Goal: Information Seeking & Learning: Learn about a topic

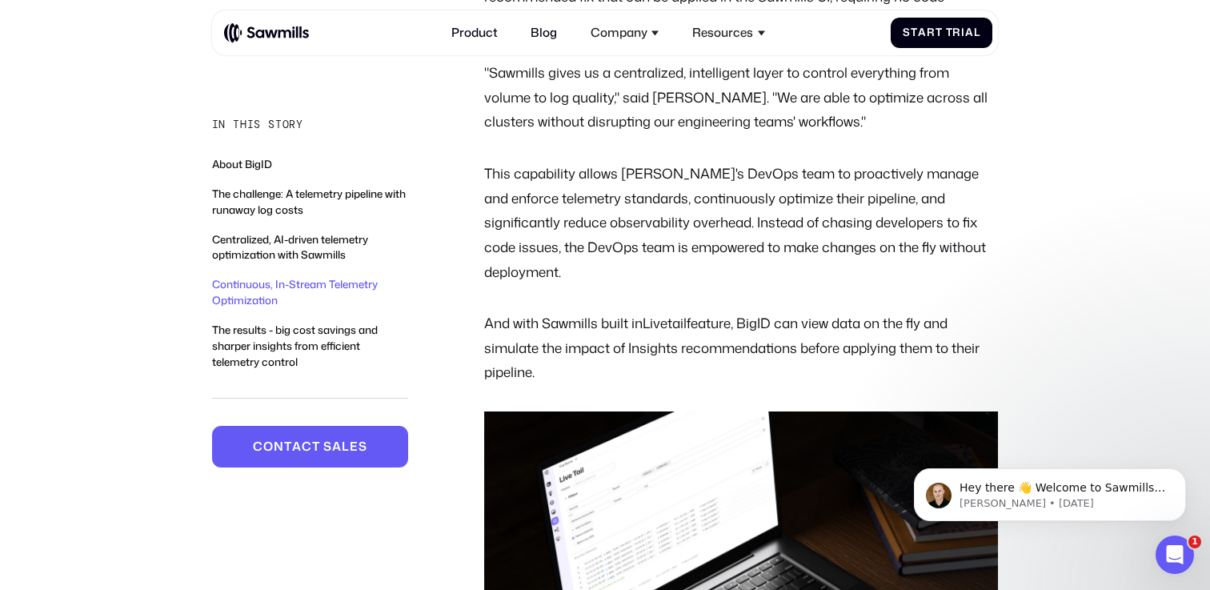
scroll to position [3122, 0]
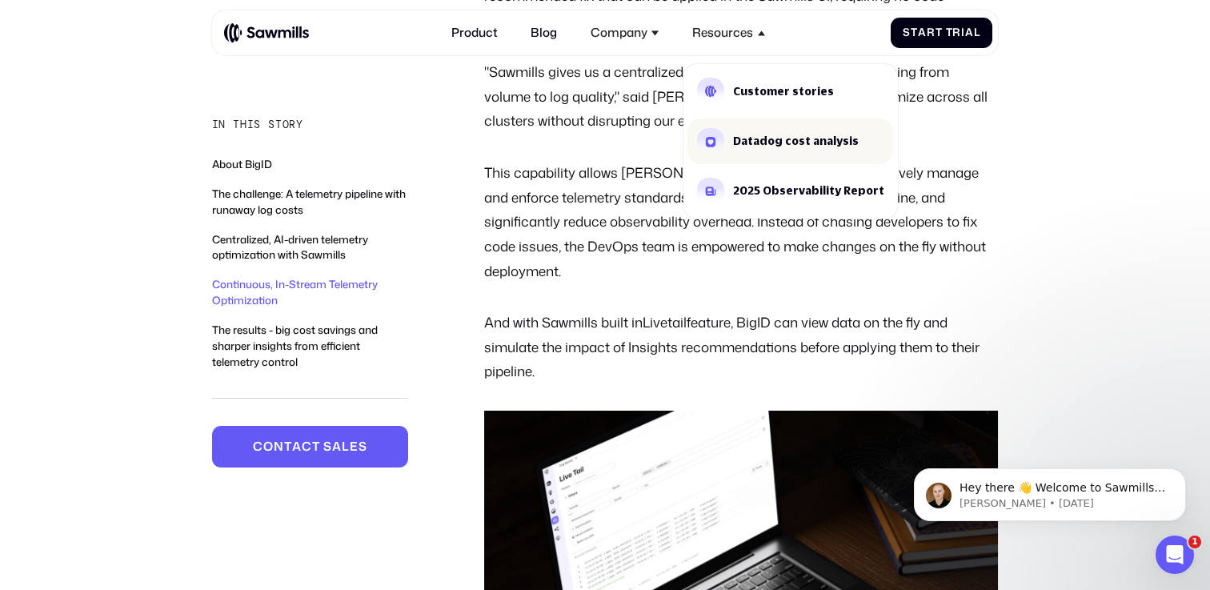
click at [774, 131] on link "Datadog cost analysis" at bounding box center [791, 141] width 206 height 46
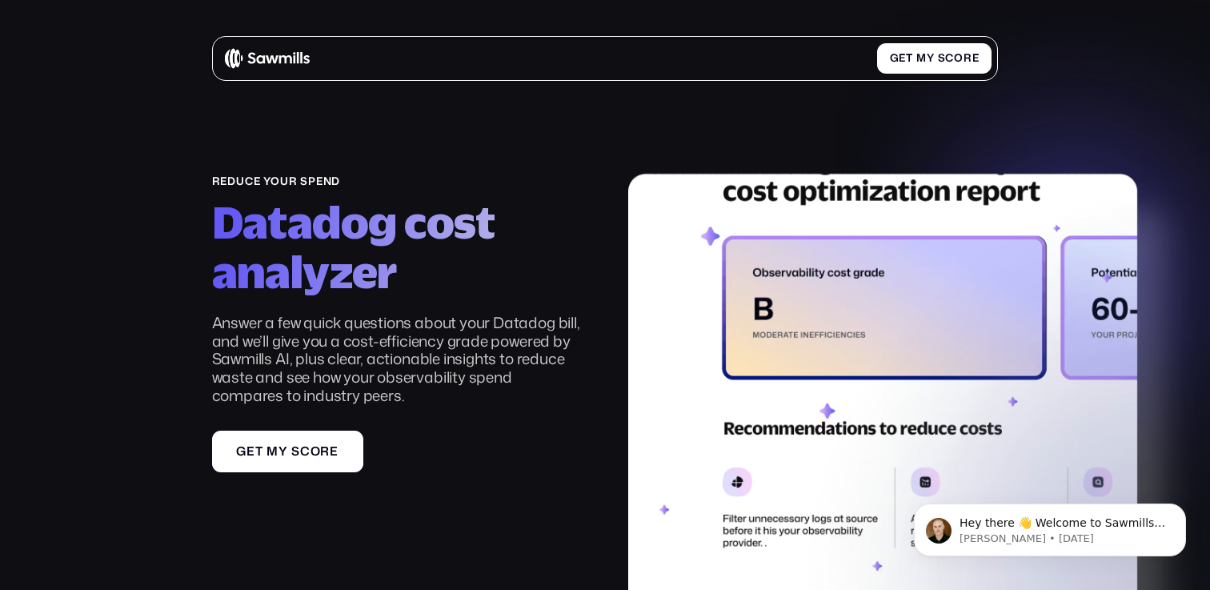
click at [316, 448] on span "o" at bounding box center [316, 451] width 10 height 14
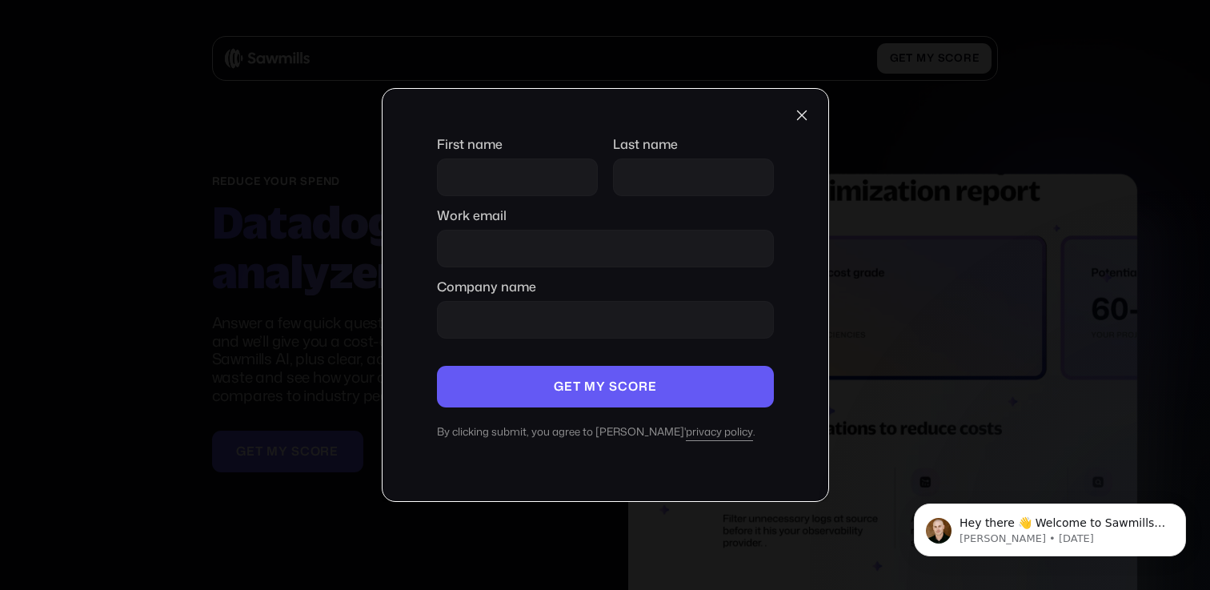
click at [806, 121] on div at bounding box center [802, 115] width 18 height 18
